Goal: Check status

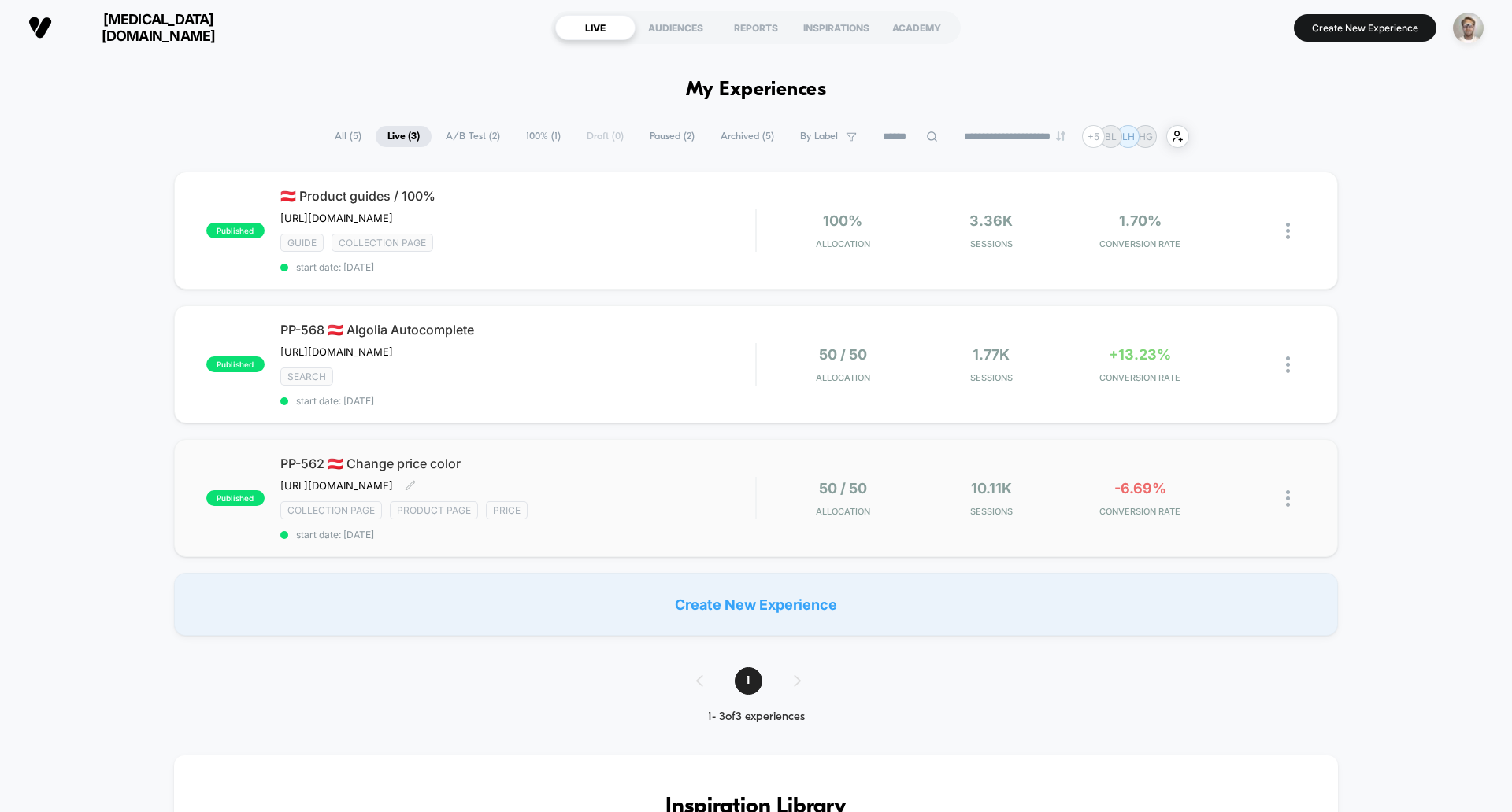
click at [732, 540] on span "start date: [DATE]" at bounding box center [517, 535] width 475 height 12
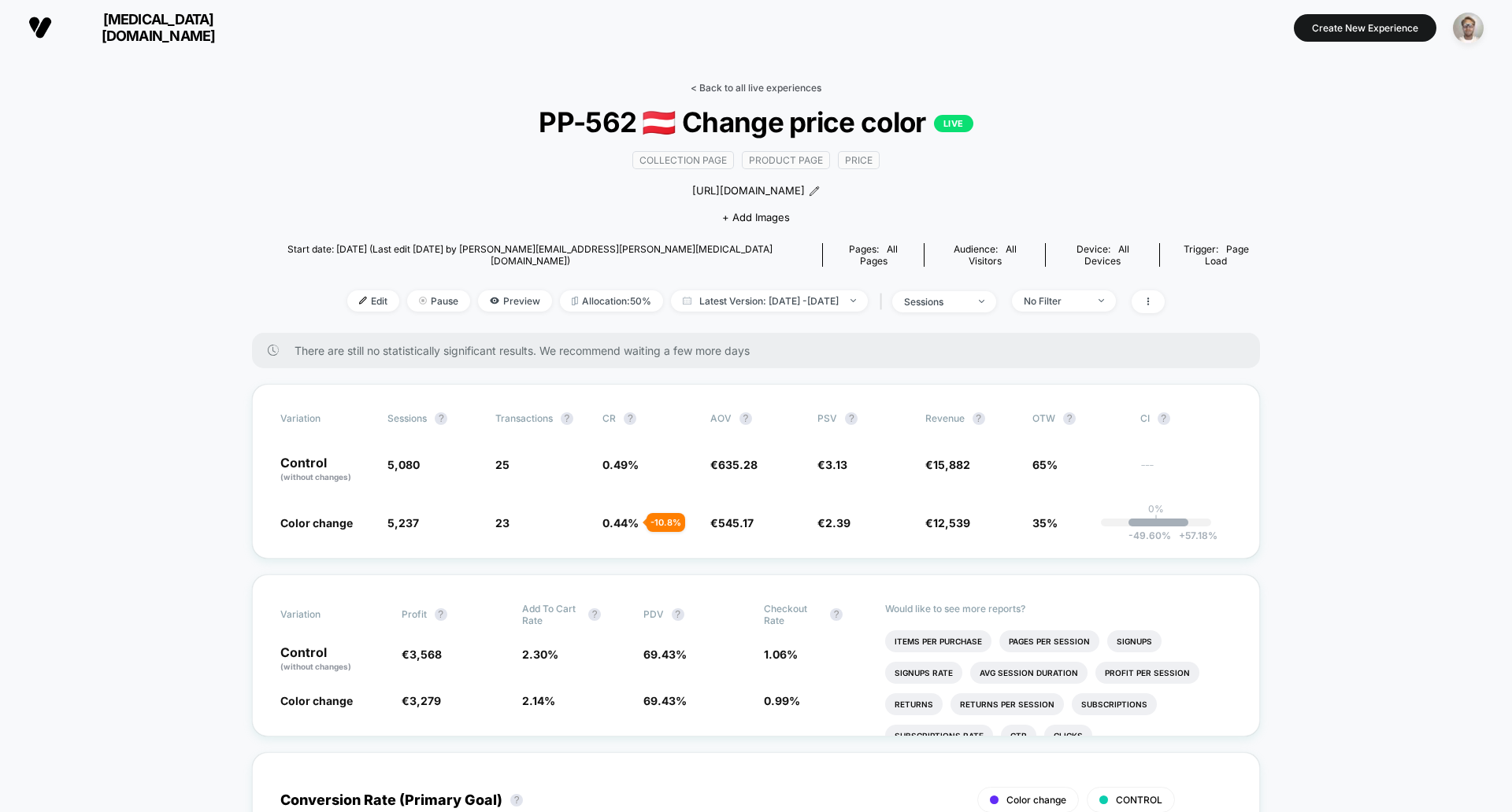
click at [734, 87] on link "< Back to all live experiences" at bounding box center [756, 87] width 130 height 12
